Goal: Check status: Check status

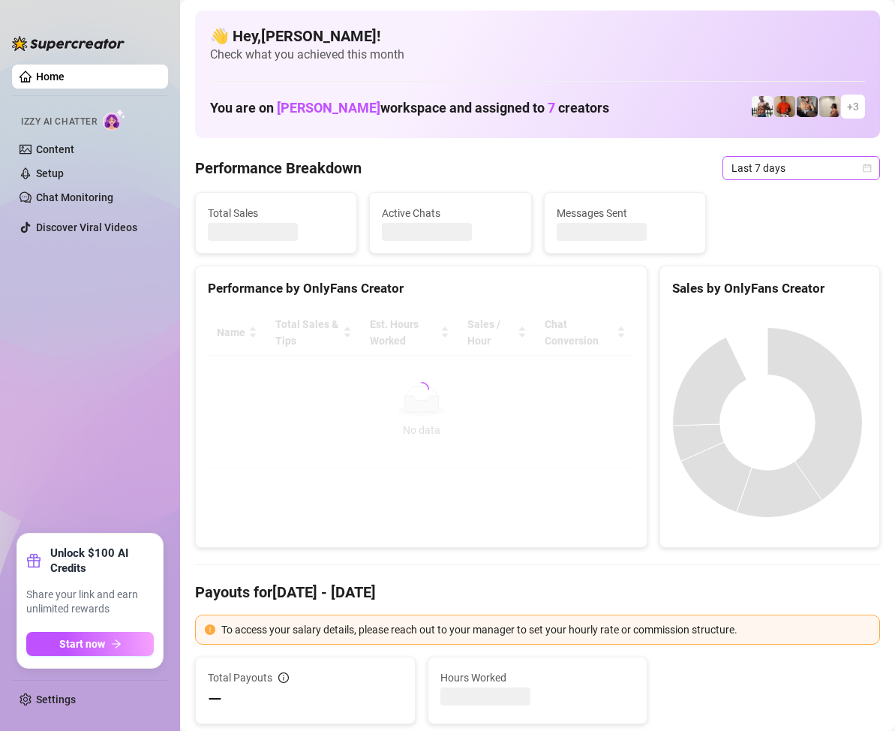
click at [854, 173] on span "Last 7 days" at bounding box center [801, 168] width 140 height 23
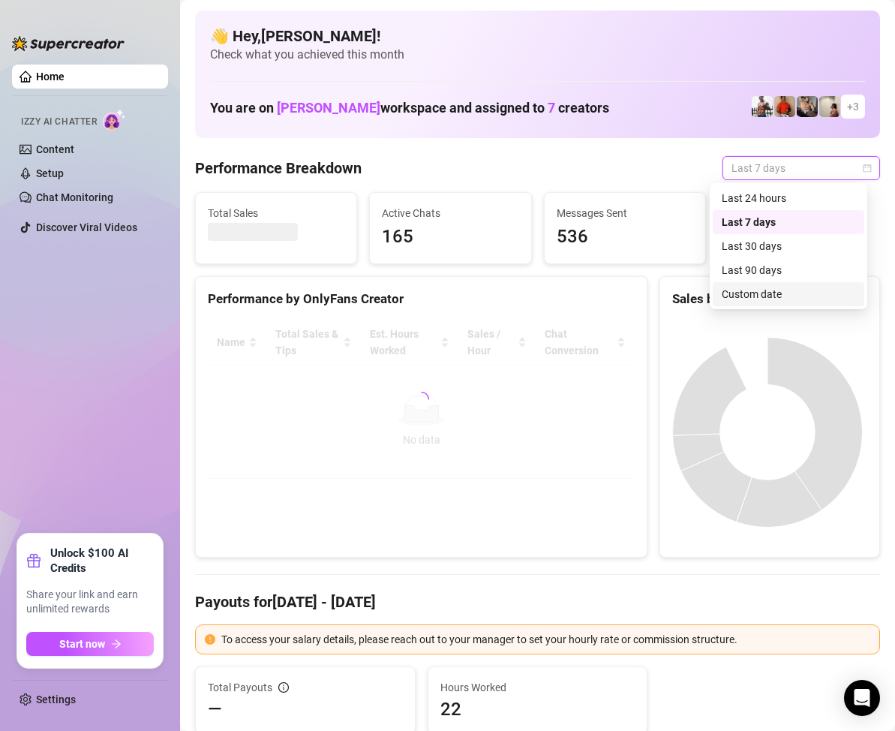
click at [764, 289] on div "Custom date" at bounding box center [789, 294] width 134 height 17
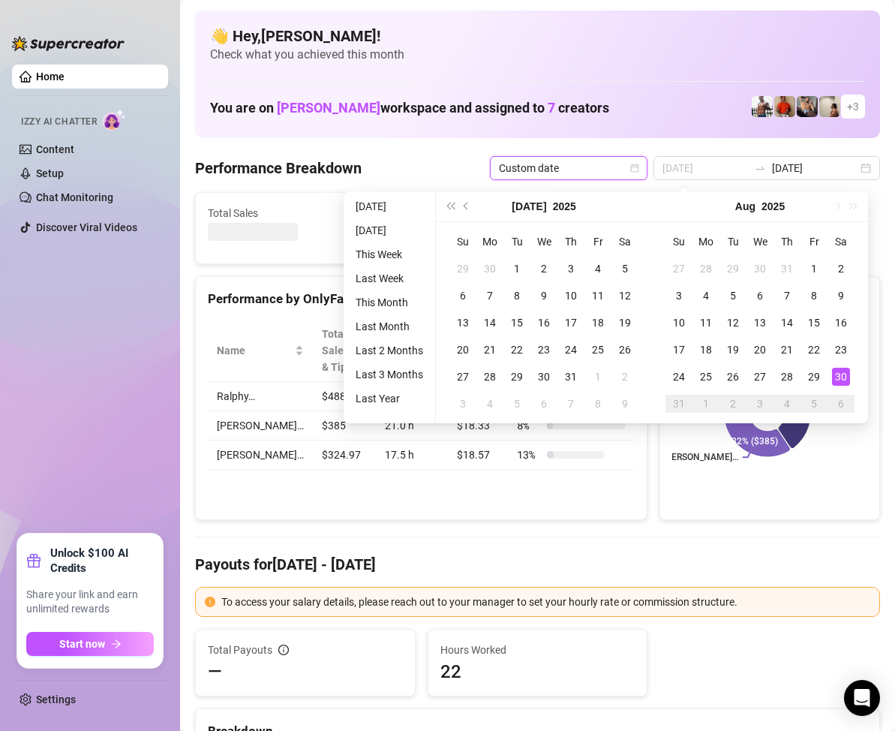
type input "[DATE]"
click at [841, 374] on div "30" at bounding box center [841, 377] width 18 height 18
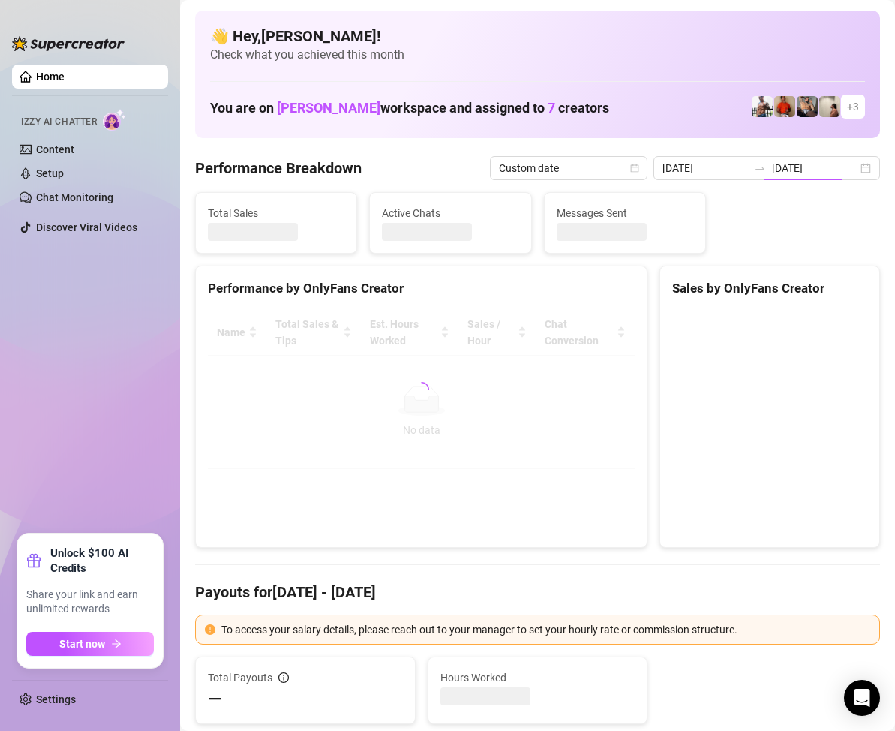
type input "[DATE]"
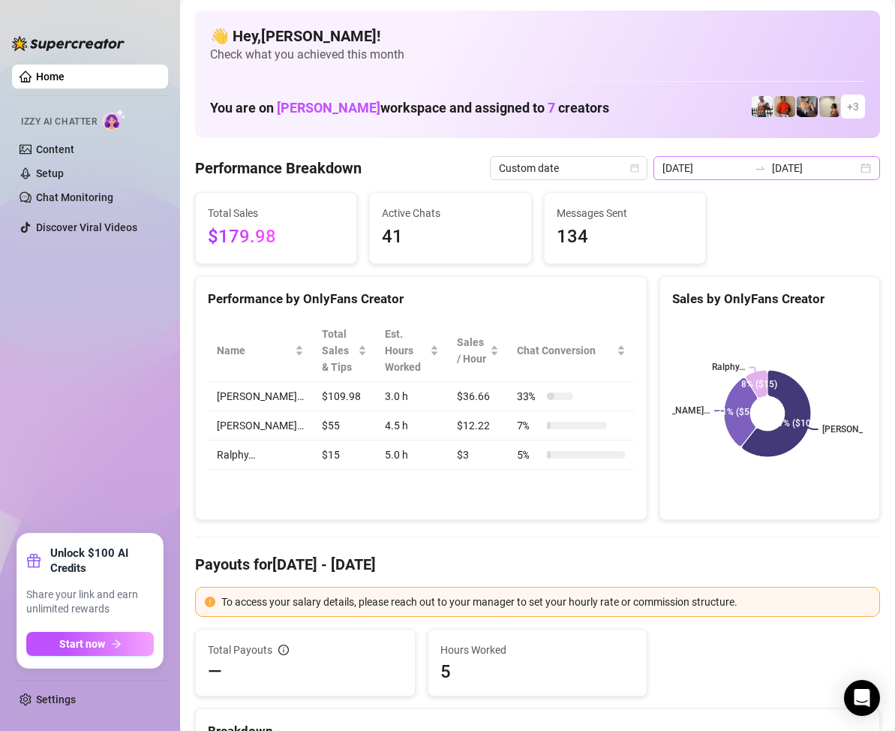
click at [852, 170] on div "[DATE] [DATE]" at bounding box center [766, 168] width 227 height 24
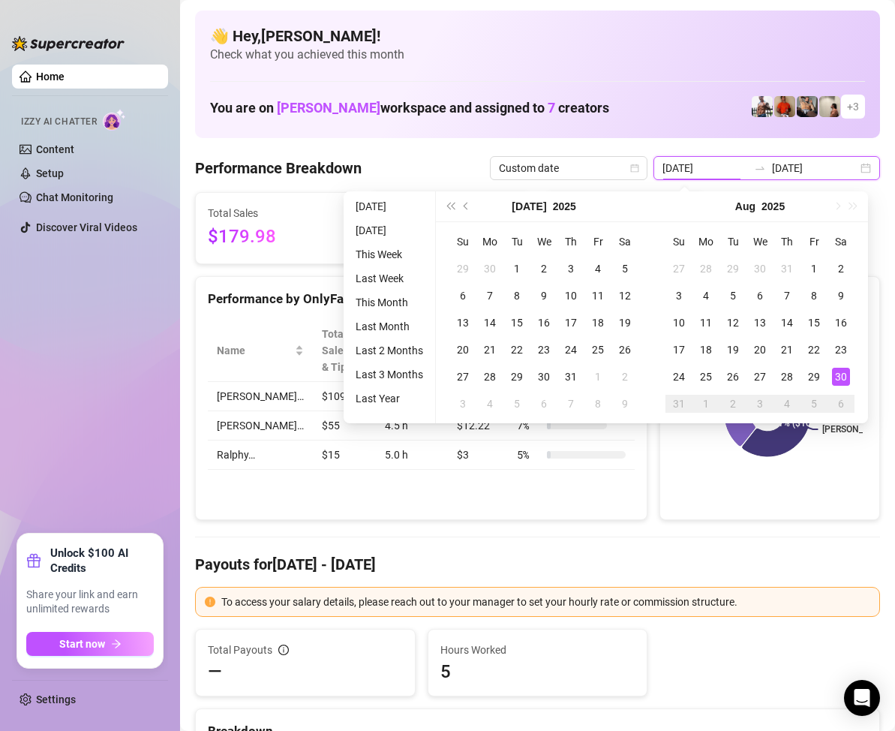
click at [855, 172] on div "[DATE] [DATE]" at bounding box center [766, 168] width 227 height 24
type input "[DATE]"
click at [524, 507] on div "Performance by OnlyFans Creator Name Total Sales & Tips Est. Hours Worked Sales…" at bounding box center [421, 398] width 452 height 245
